Goal: Learn about a topic

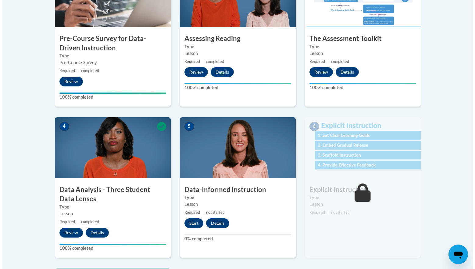
scroll to position [238, 0]
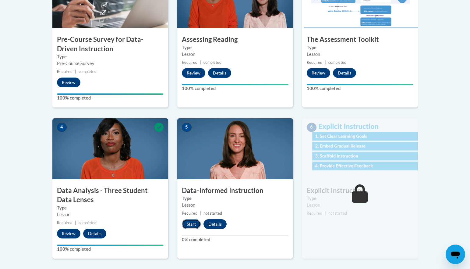
click at [188, 223] on button "Start" at bounding box center [191, 224] width 19 height 10
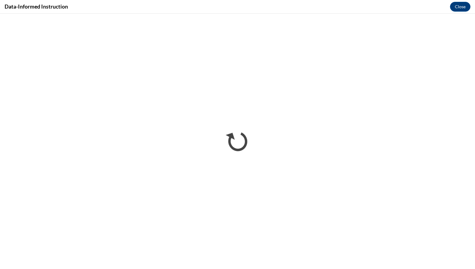
scroll to position [0, 0]
